Goal: Complete application form

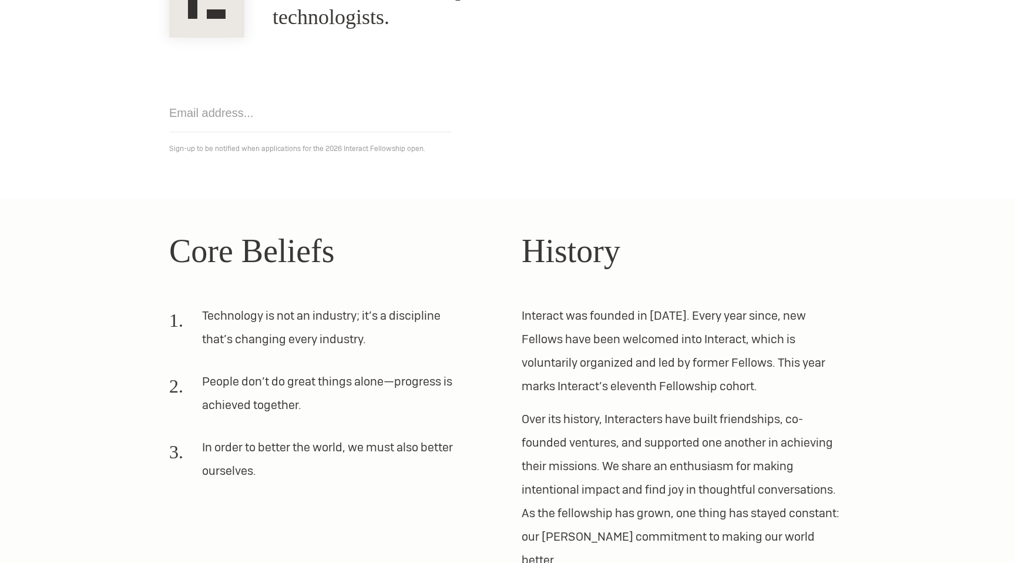
scroll to position [273, 0]
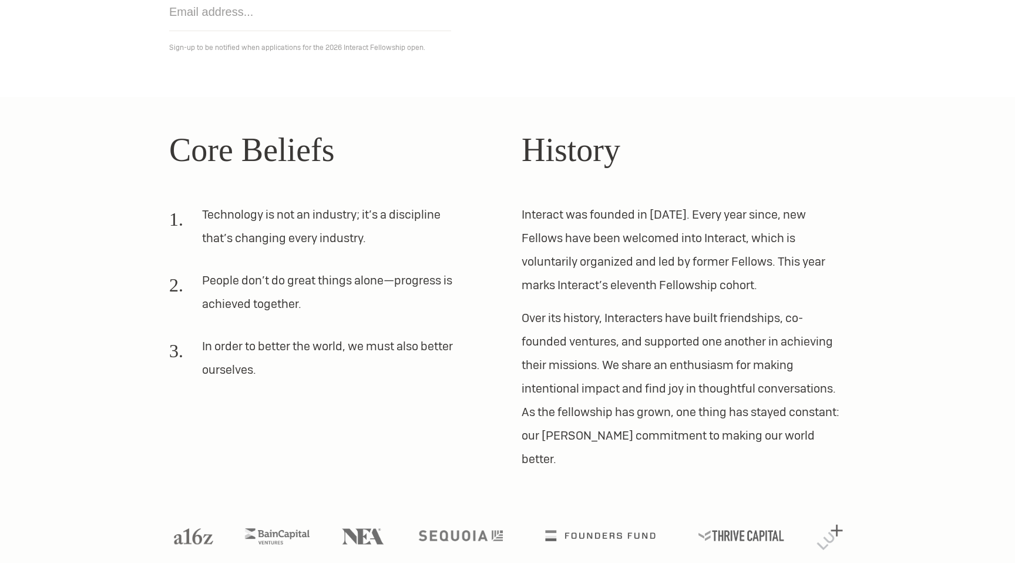
click at [304, 346] on li "In order to better the world, we must also better ourselves." at bounding box center [317, 362] width 296 height 56
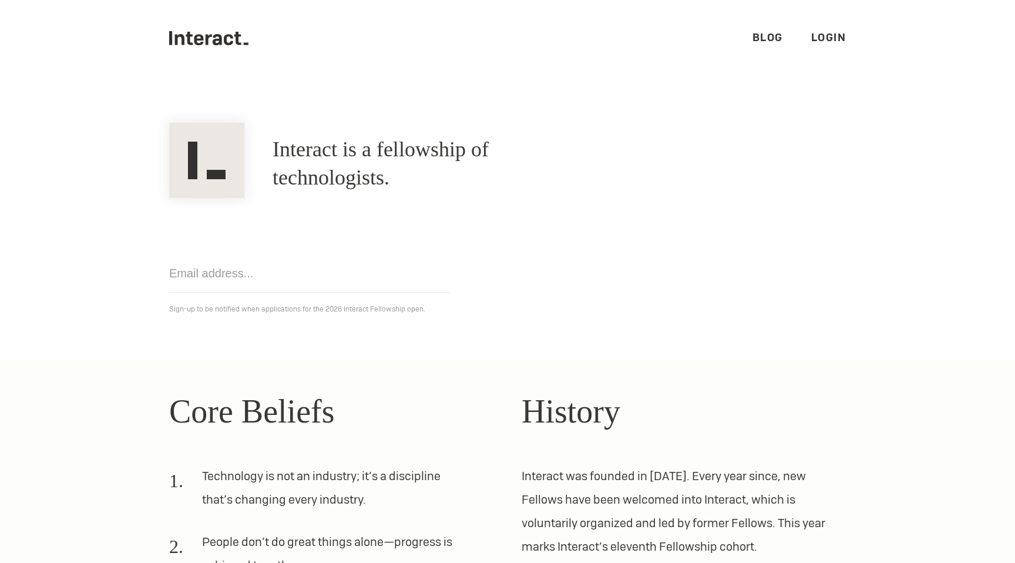
scroll to position [0, 0]
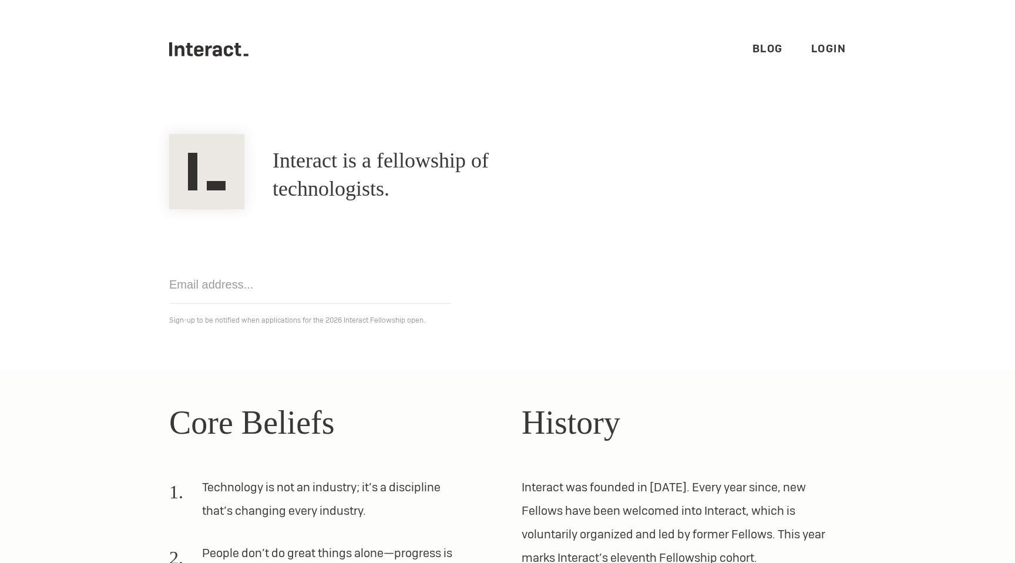
click at [768, 43] on link "Blog" at bounding box center [767, 49] width 31 height 14
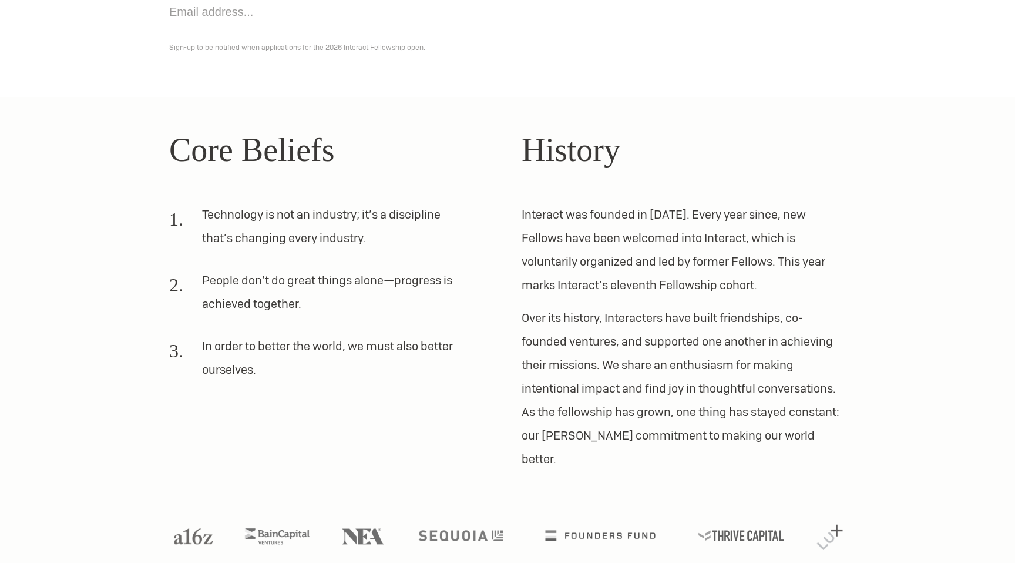
scroll to position [1, 0]
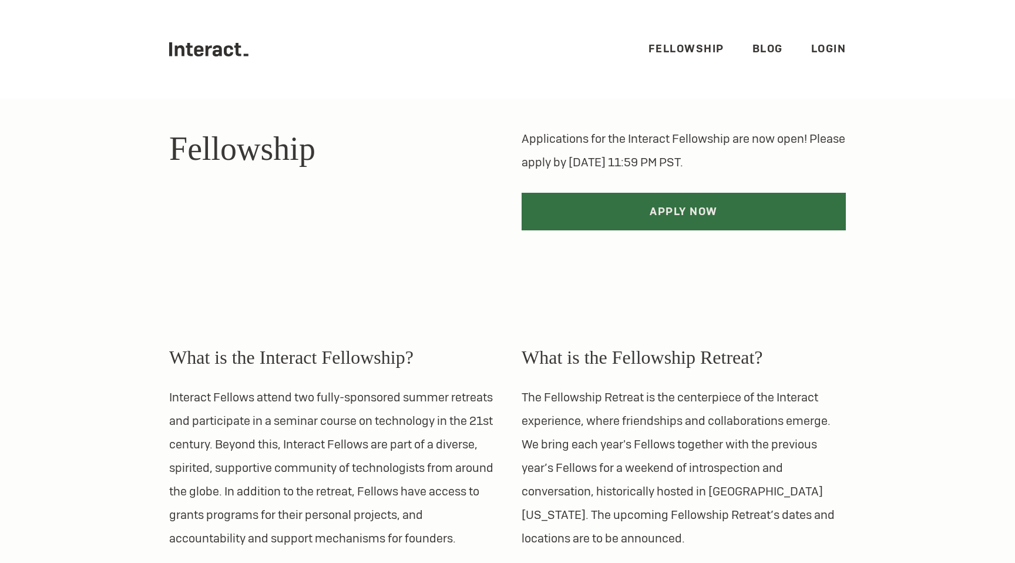
click at [660, 206] on link "Apply Now" at bounding box center [684, 212] width 324 height 38
